Goal: Transaction & Acquisition: Purchase product/service

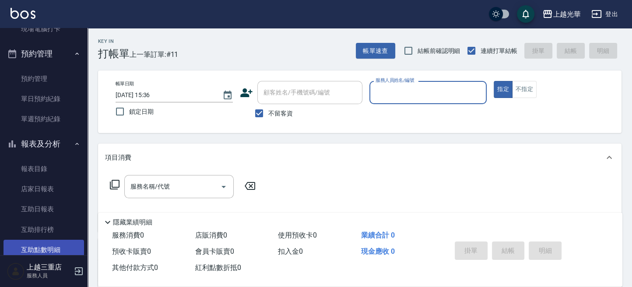
scroll to position [350, 0]
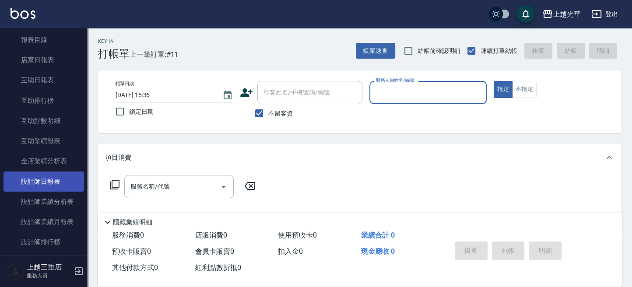
click at [52, 174] on link "設計師日報表" at bounding box center [44, 182] width 81 height 20
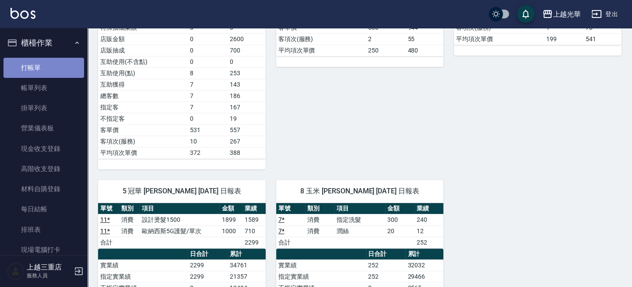
click at [45, 67] on link "打帳單" at bounding box center [44, 68] width 81 height 20
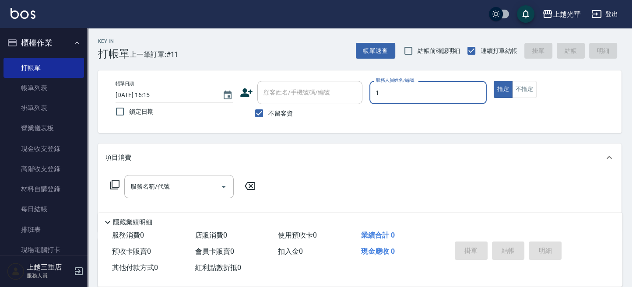
type input "小[PERSON_NAME]-1"
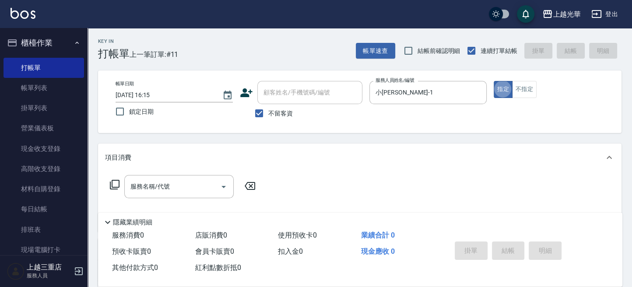
type button "true"
click at [164, 187] on input "服務名稱/代號" at bounding box center [172, 186] width 88 height 15
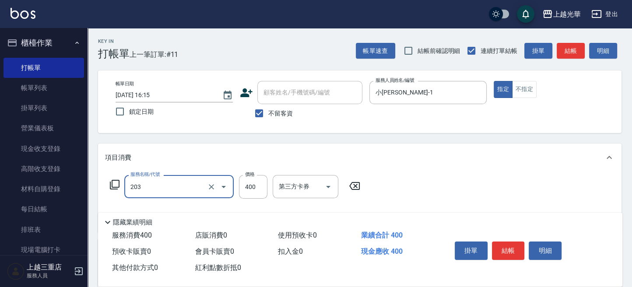
type input "指定單剪(203)"
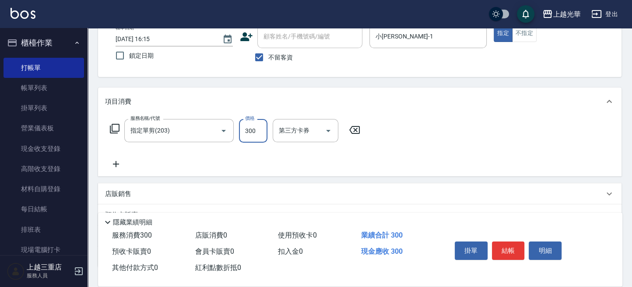
scroll to position [116, 0]
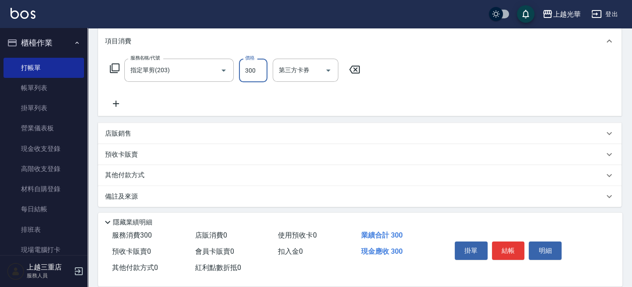
type input "300"
click at [130, 137] on p "店販銷售" at bounding box center [118, 133] width 26 height 9
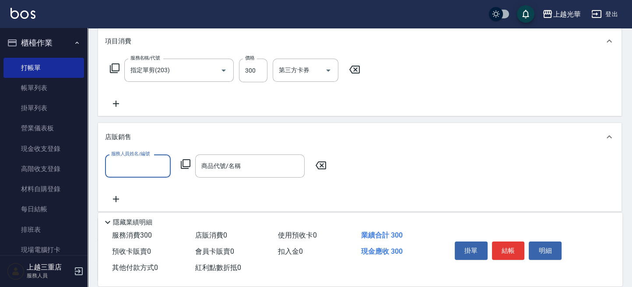
scroll to position [0, 0]
type input "小[PERSON_NAME]-1"
click at [185, 166] on icon at bounding box center [186, 164] width 10 height 10
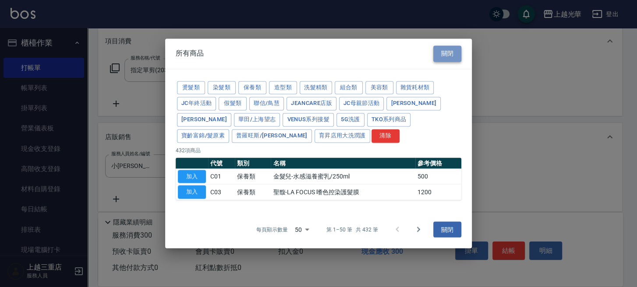
click at [440, 49] on button "關閉" at bounding box center [447, 54] width 28 height 16
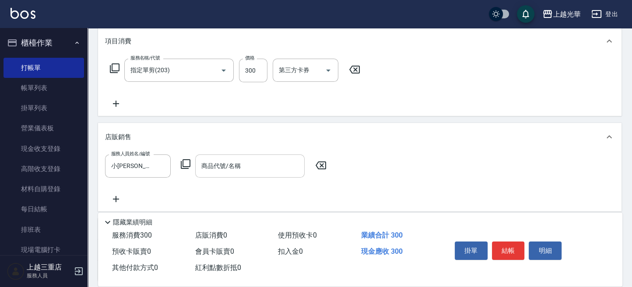
click at [247, 174] on div "商品代號/名稱" at bounding box center [249, 166] width 109 height 23
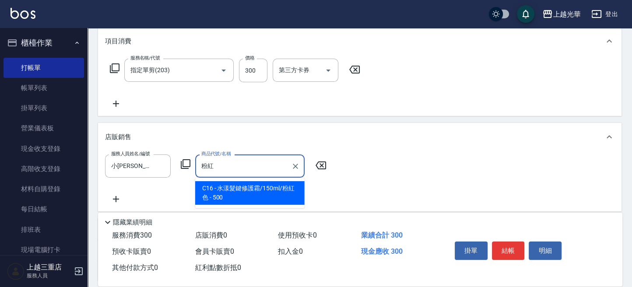
click at [282, 188] on span "C16 - 水漾髮鍵修護霜/150ml/粉紅色 - 500" at bounding box center [249, 193] width 109 height 24
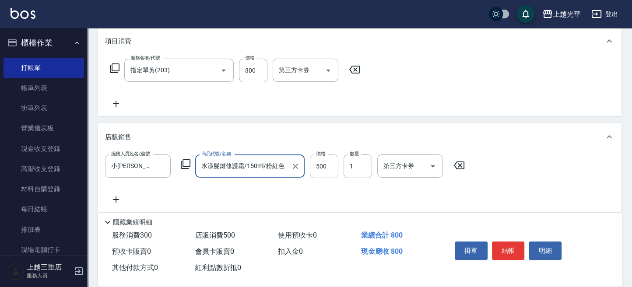
type input "水漾髮鍵修護霜/150ml/粉紅色"
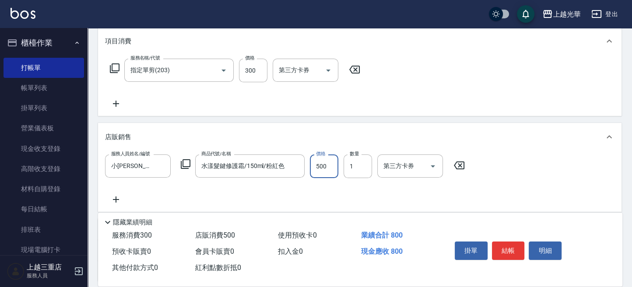
click at [331, 169] on input "500" at bounding box center [324, 167] width 28 height 24
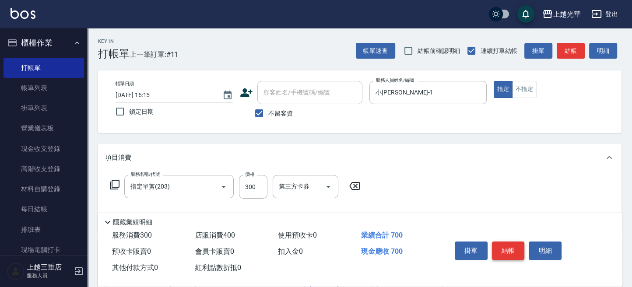
type input "400"
click at [506, 252] on button "結帳" at bounding box center [508, 251] width 33 height 18
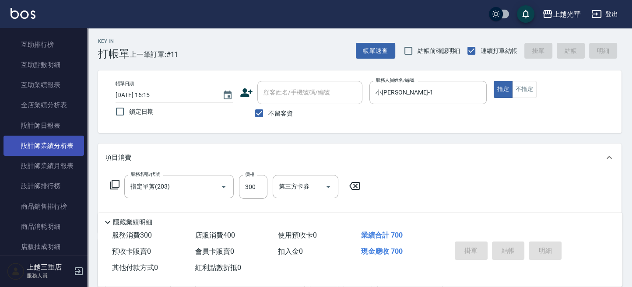
scroll to position [409, 0]
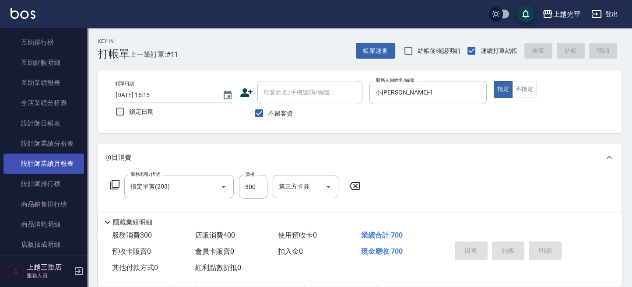
type input "[DATE] 16:18"
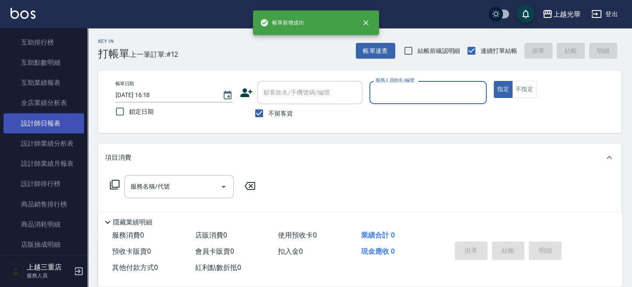
click at [54, 120] on link "設計師日報表" at bounding box center [44, 123] width 81 height 20
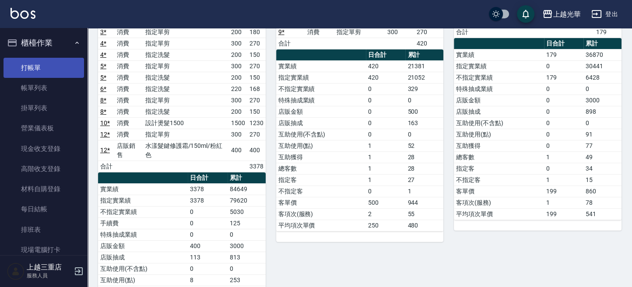
click at [57, 71] on link "打帳單" at bounding box center [44, 68] width 81 height 20
